Goal: Information Seeking & Learning: Learn about a topic

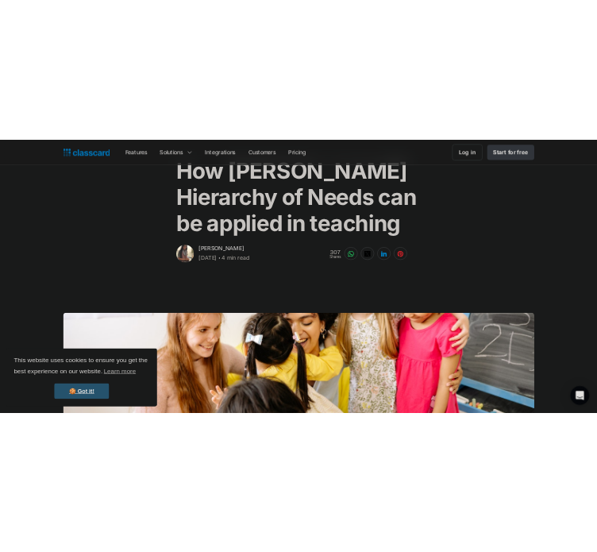
scroll to position [119, 0]
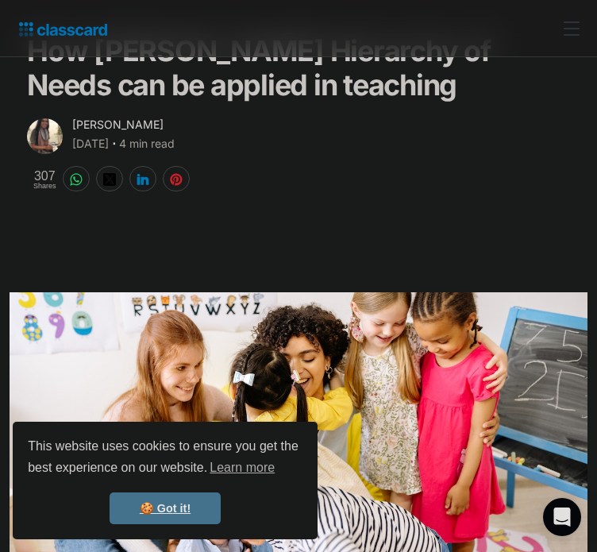
click at [194, 503] on link "🍪 Got it!" at bounding box center [165, 509] width 111 height 32
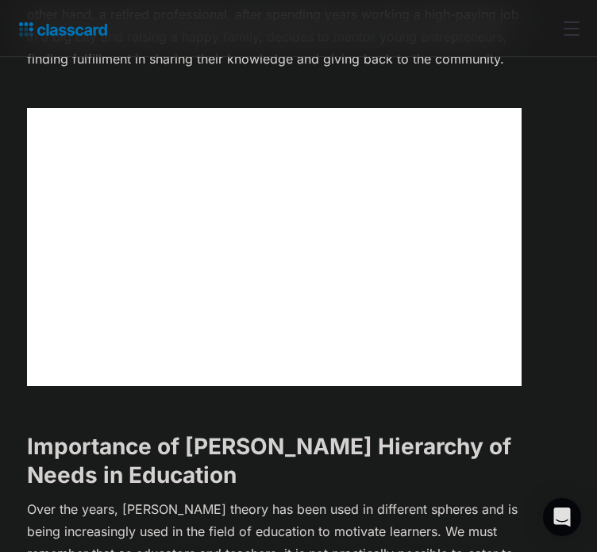
scroll to position [1172, 0]
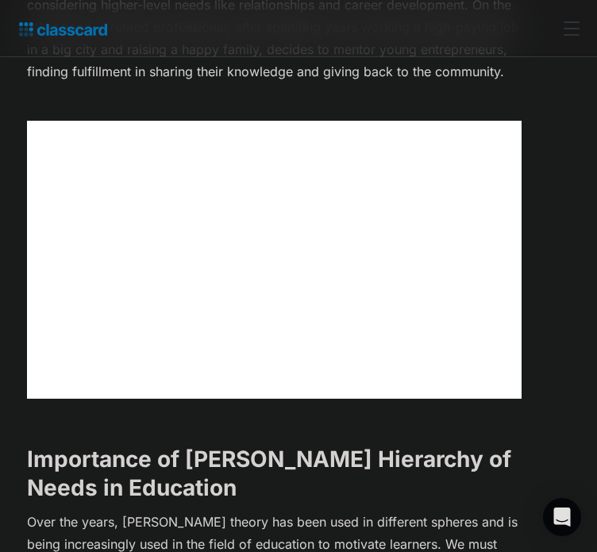
scroll to position [1159, 0]
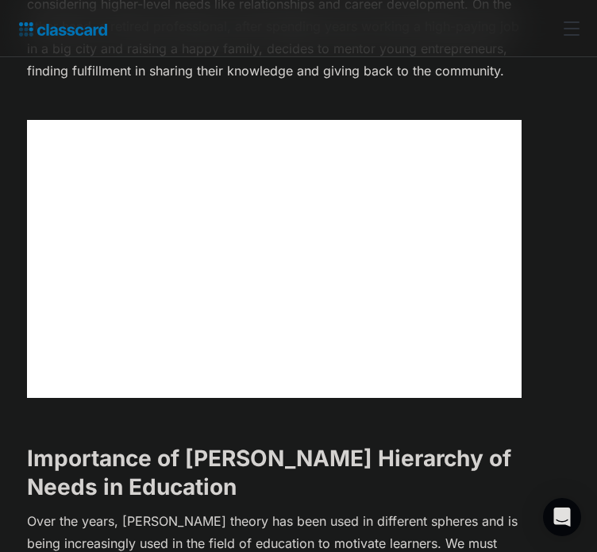
drag, startPoint x: 127, startPoint y: 95, endPoint x: 350, endPoint y: 119, distance: 223.8
click at [350, 82] on p "‍Without knowing it, we all apply [PERSON_NAME] hierarchy of needs in our every…" at bounding box center [274, 4] width 495 height 156
click at [147, 82] on p "‍Without knowing it, we all apply [PERSON_NAME] hierarchy of needs in our every…" at bounding box center [274, 4] width 495 height 156
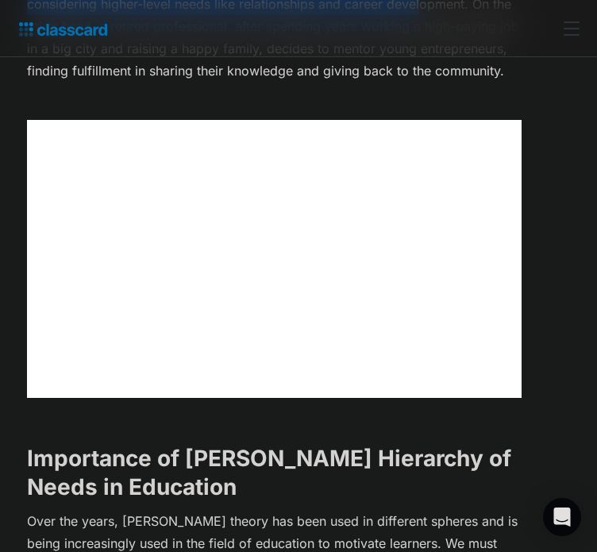
drag, startPoint x: 118, startPoint y: 95, endPoint x: 188, endPoint y: 199, distance: 125.8
click at [188, 82] on p "‍Without knowing it, we all apply [PERSON_NAME] hierarchy of needs in our every…" at bounding box center [274, 4] width 495 height 156
copy p "Without knowing it, we all apply [PERSON_NAME] hierarchy of needs in our everyd…"
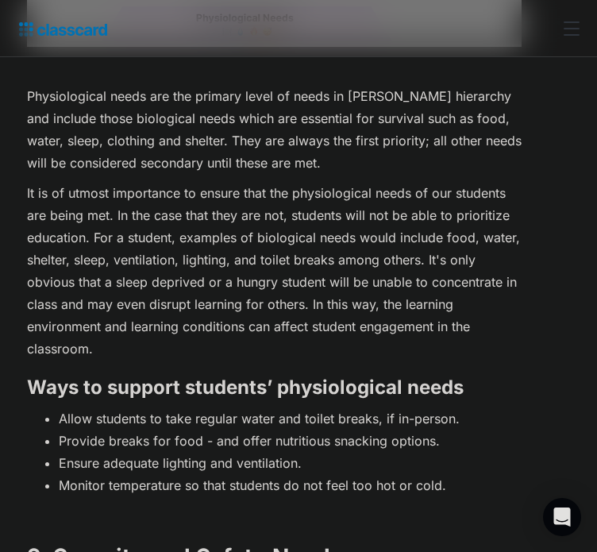
scroll to position [2182, 0]
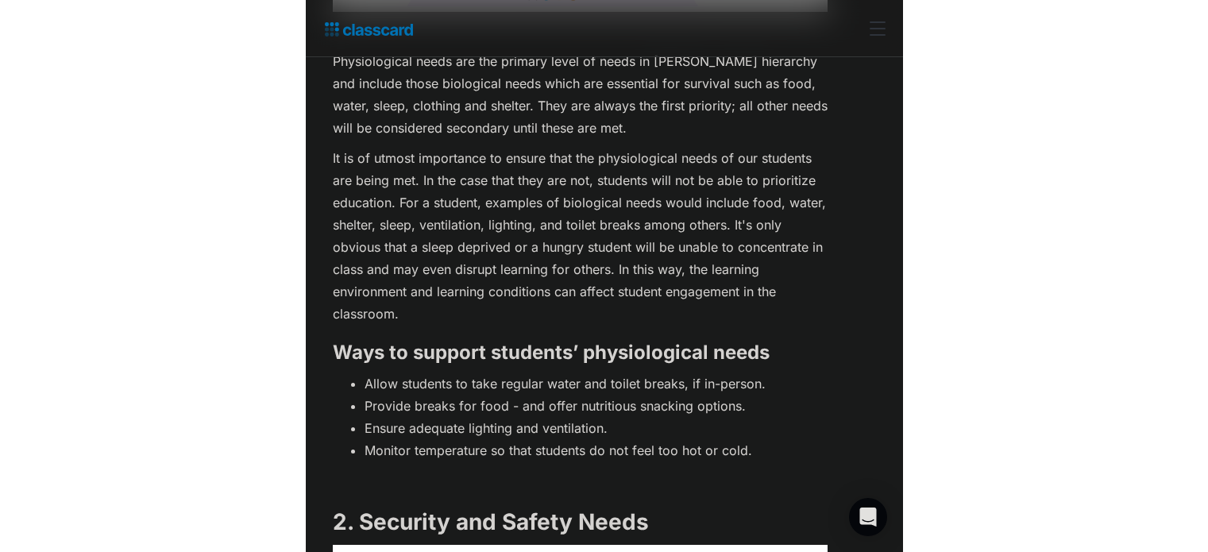
scroll to position [2193, 0]
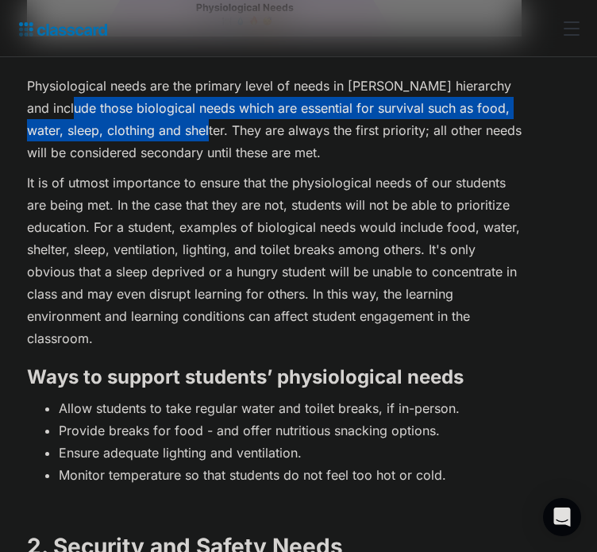
drag, startPoint x: 315, startPoint y: 257, endPoint x: 245, endPoint y: 301, distance: 82.4
click at [245, 164] on p "Physiological needs are the primary level of needs in [PERSON_NAME] hierarchy a…" at bounding box center [274, 119] width 495 height 89
copy p "hose biological needs which are essential for survival such as food, water, sle…"
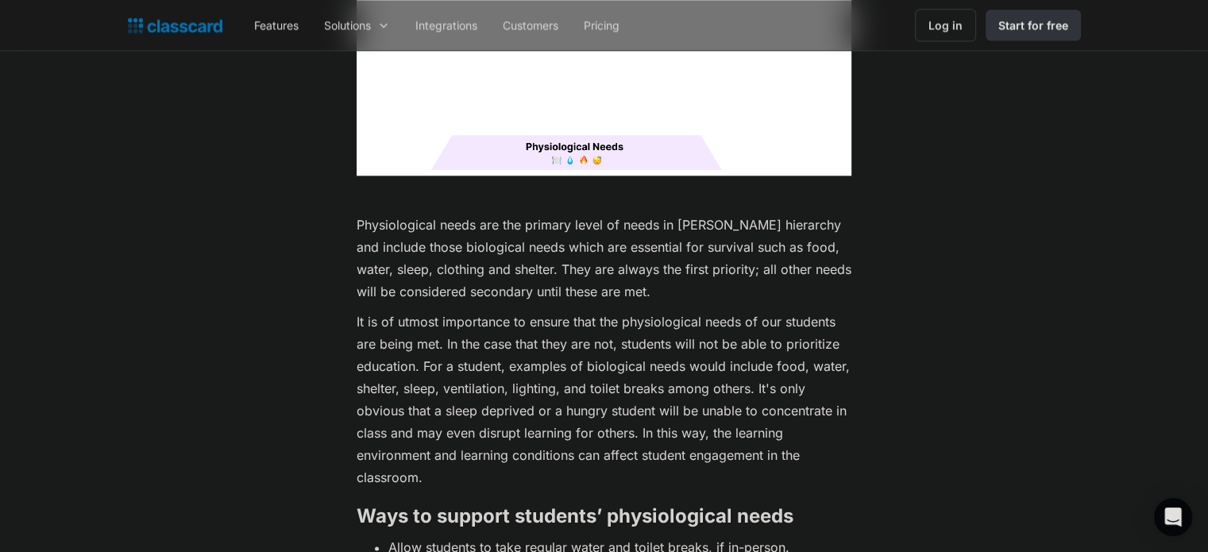
click at [448, 367] on p "It is of utmost importance to ensure that the physiological needs of our studen…" at bounding box center [604, 400] width 495 height 178
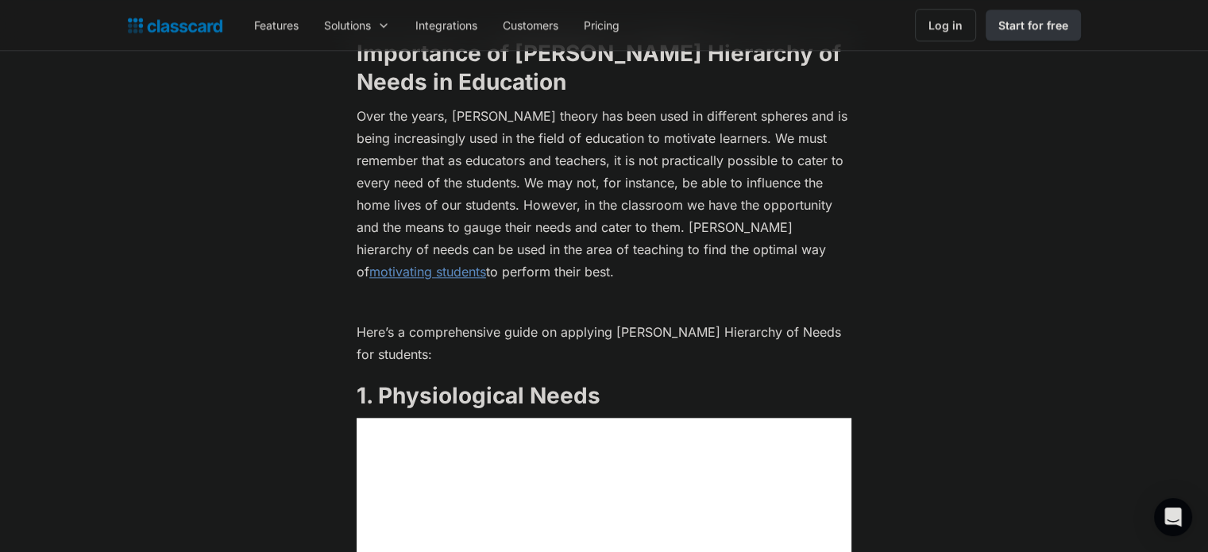
scroll to position [1607, 0]
